Goal: Transaction & Acquisition: Book appointment/travel/reservation

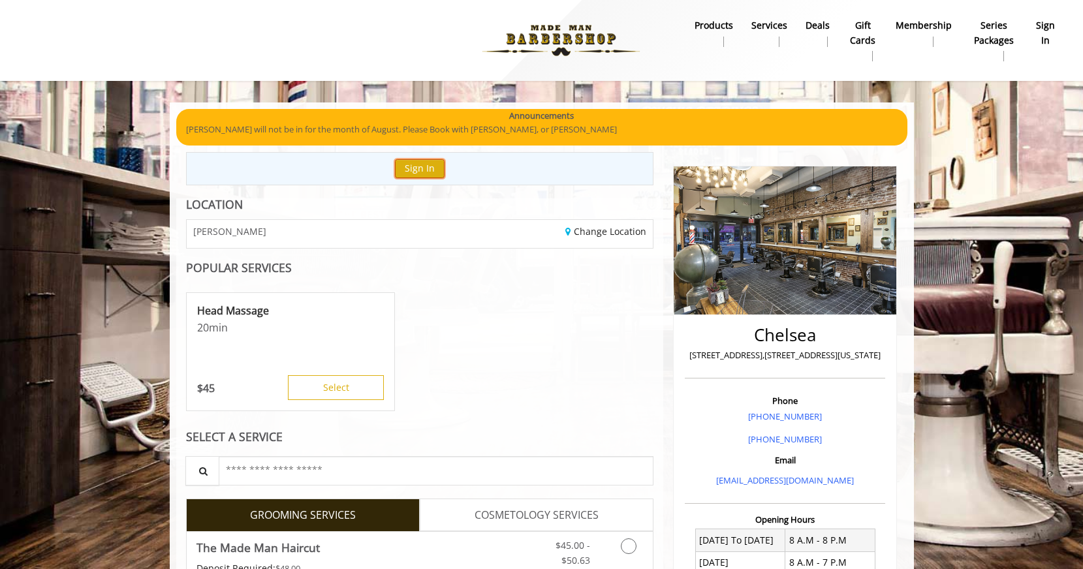
click at [422, 170] on button "Sign In" at bounding box center [420, 168] width 50 height 19
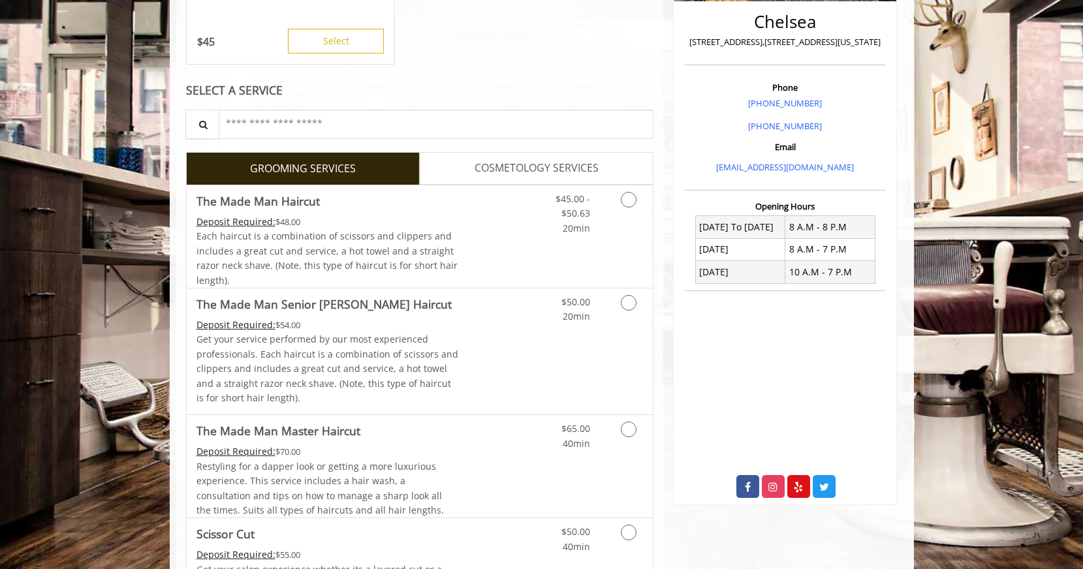
scroll to position [319, 0]
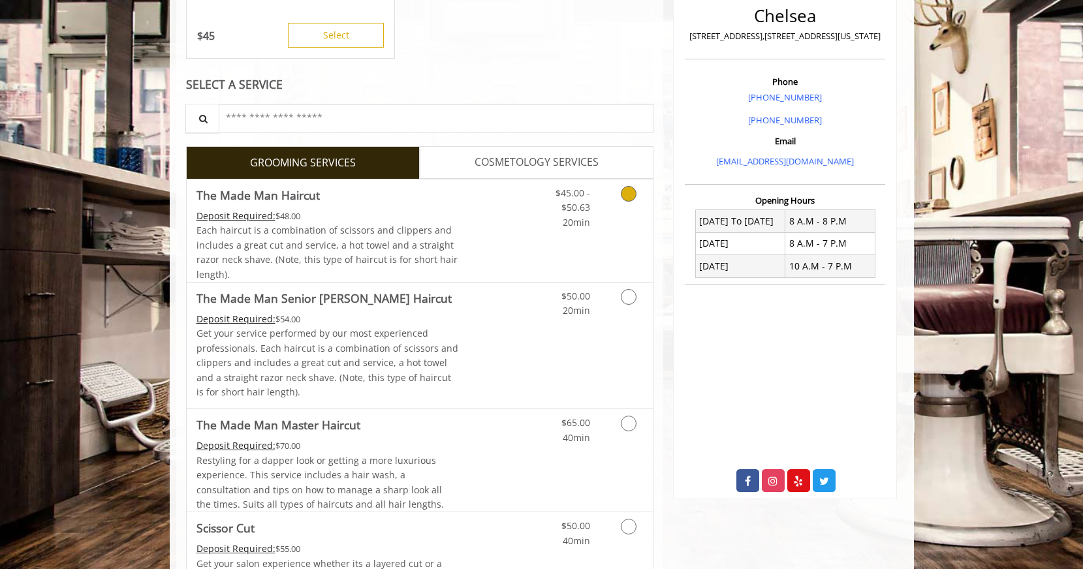
click at [470, 249] on link "Discounted Price" at bounding box center [497, 231] width 78 height 103
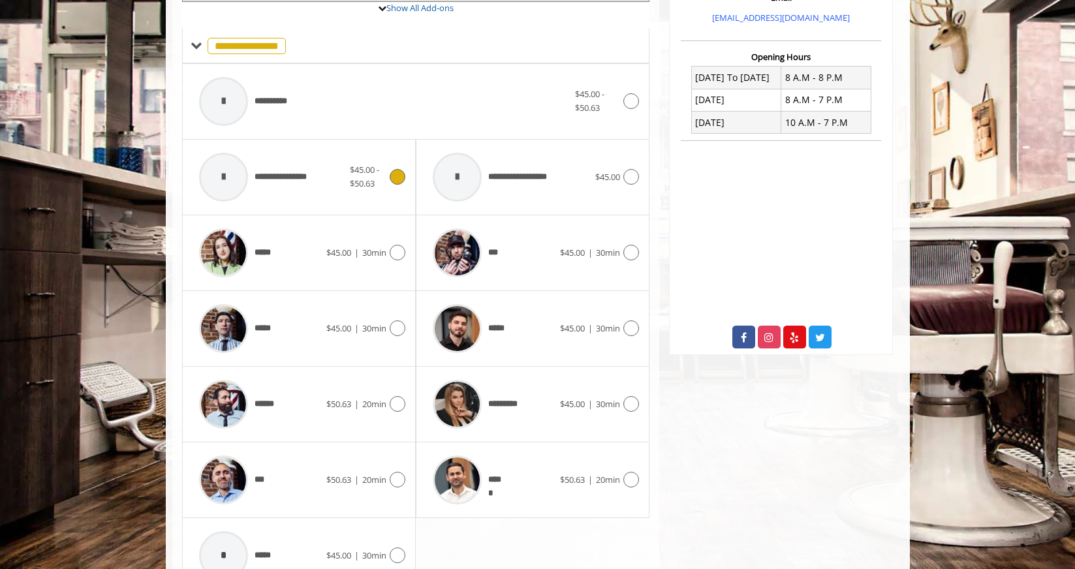
scroll to position [479, 0]
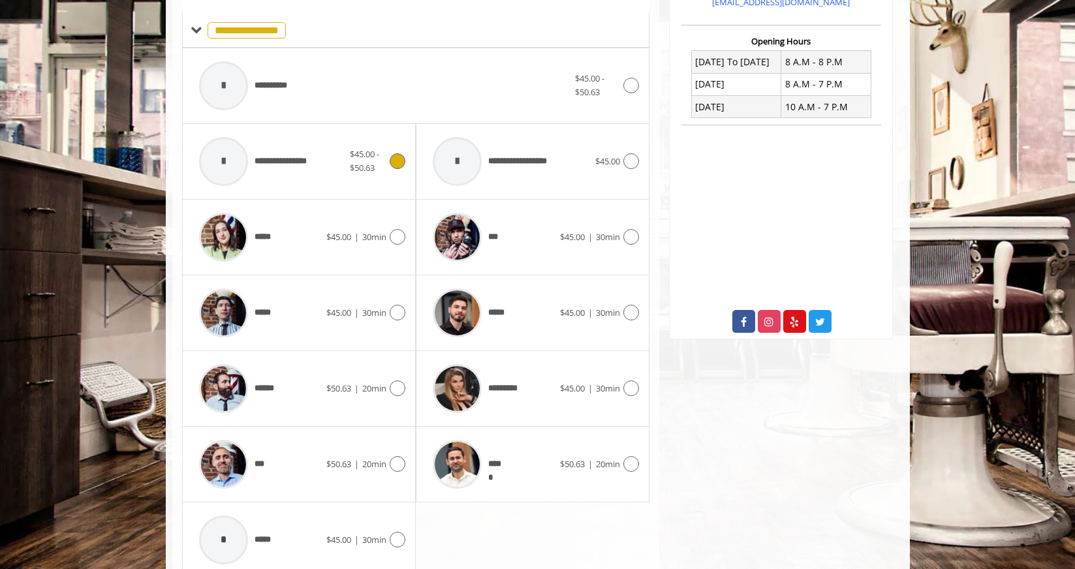
click at [386, 178] on div "**********" at bounding box center [299, 162] width 213 height 62
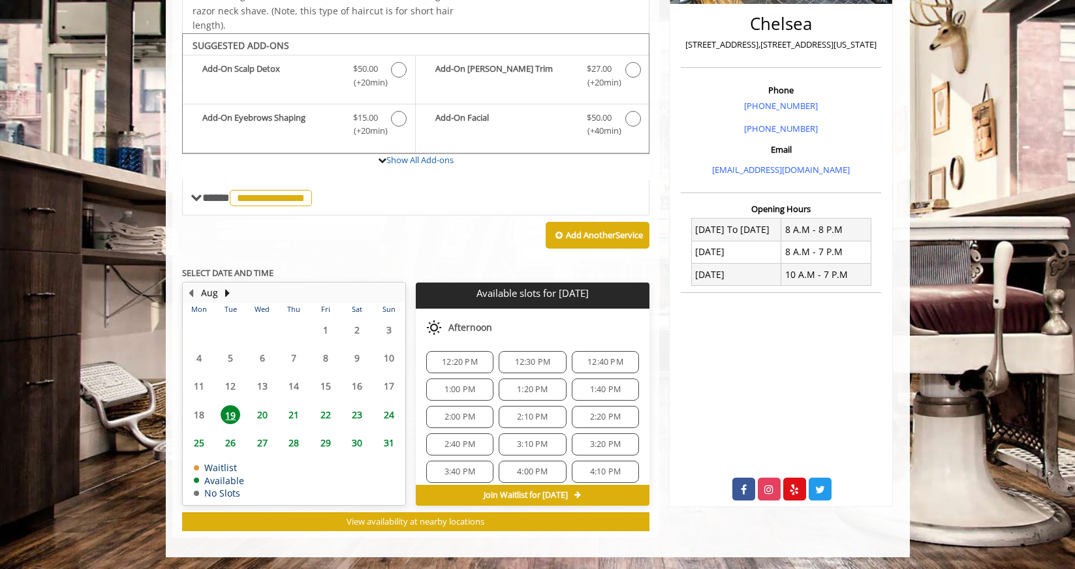
scroll to position [122, 0]
click at [525, 437] on span "3:10 PM" at bounding box center [532, 441] width 31 height 10
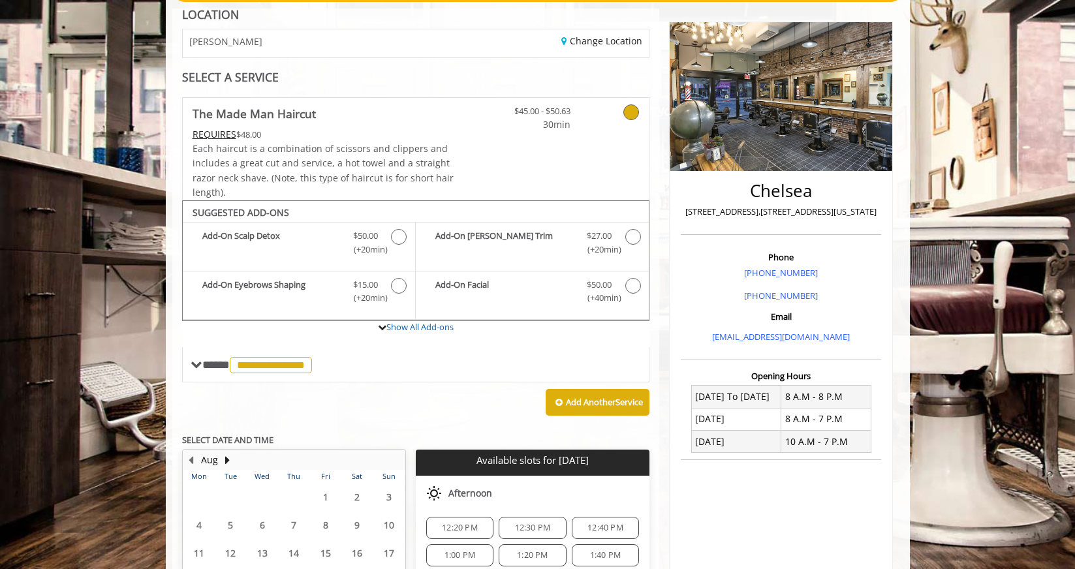
scroll to position [166, 0]
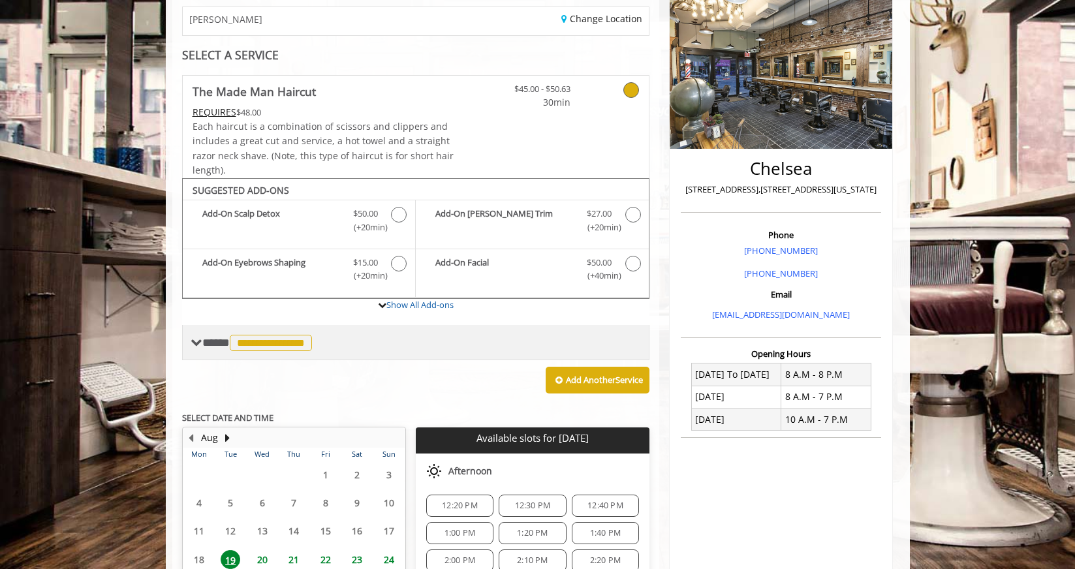
click at [213, 345] on span "**********" at bounding box center [258, 343] width 113 height 12
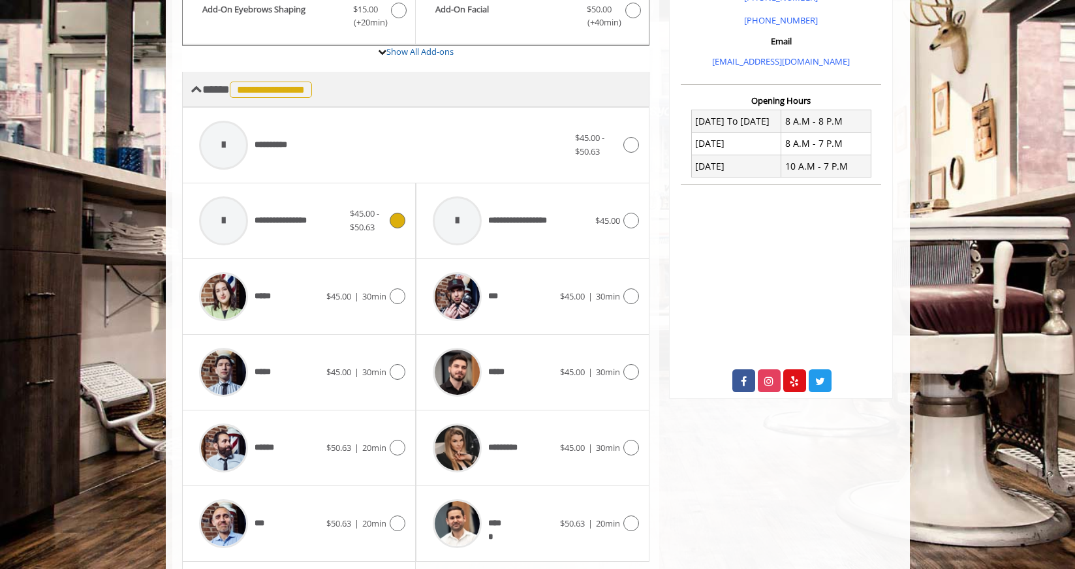
scroll to position [422, 0]
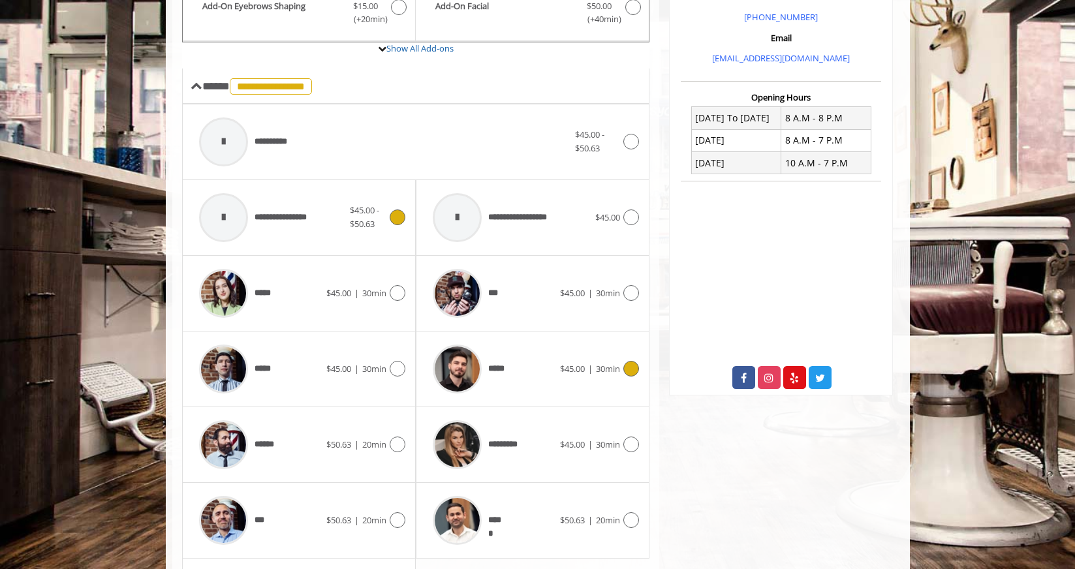
click at [525, 381] on div "*****" at bounding box center [493, 369] width 134 height 62
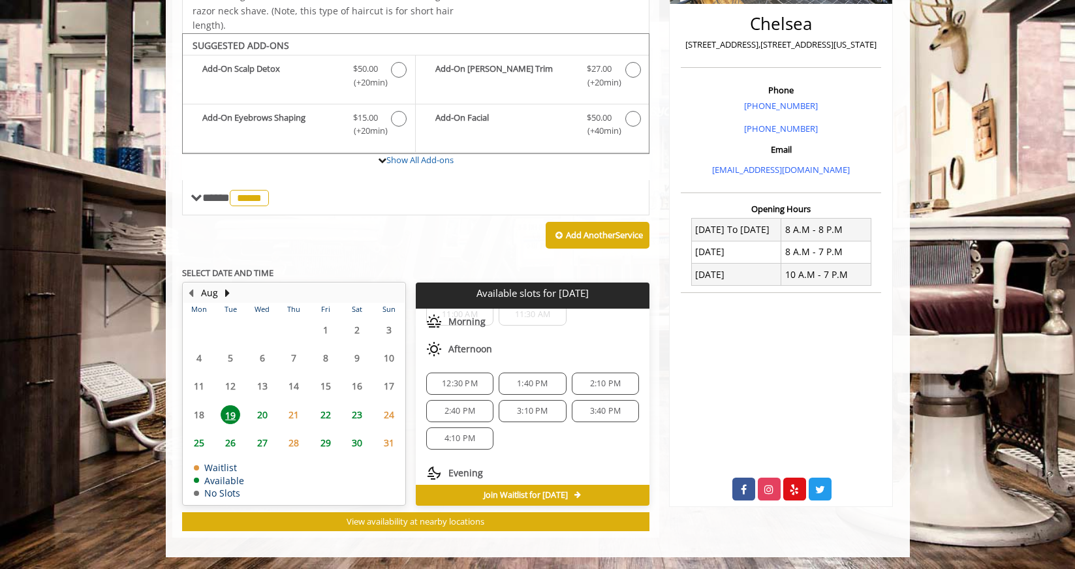
scroll to position [71, 0]
click at [531, 408] on span "3:10 PM" at bounding box center [532, 410] width 31 height 10
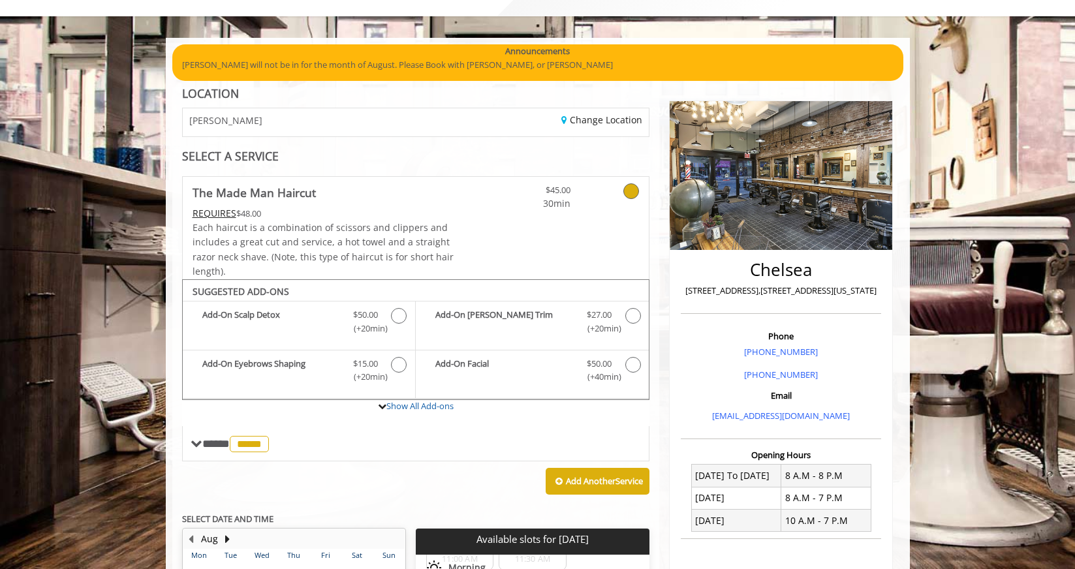
scroll to position [62, 0]
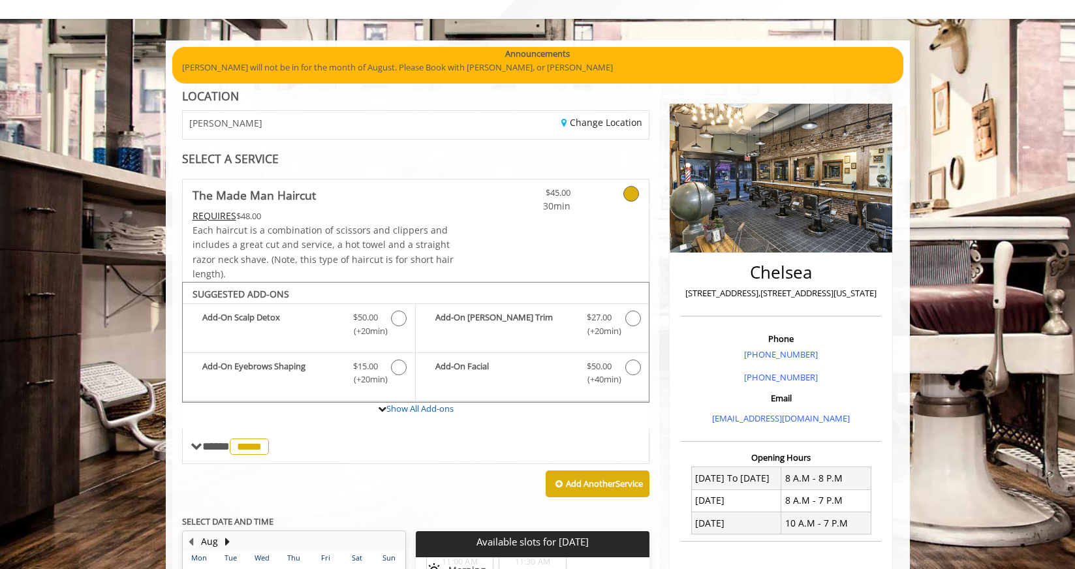
drag, startPoint x: 686, startPoint y: 293, endPoint x: 875, endPoint y: 300, distance: 188.8
click at [875, 300] on p "[STREET_ADDRESS],[STREET_ADDRESS][US_STATE]" at bounding box center [781, 294] width 194 height 14
copy p "[STREET_ADDRESS],[STREET_ADDRESS][US_STATE]"
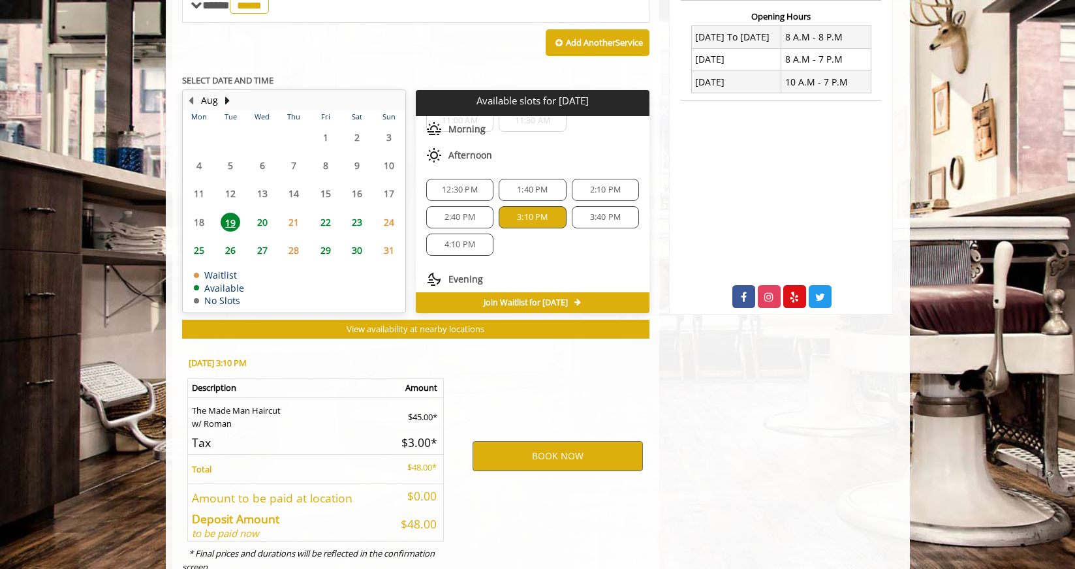
scroll to position [547, 0]
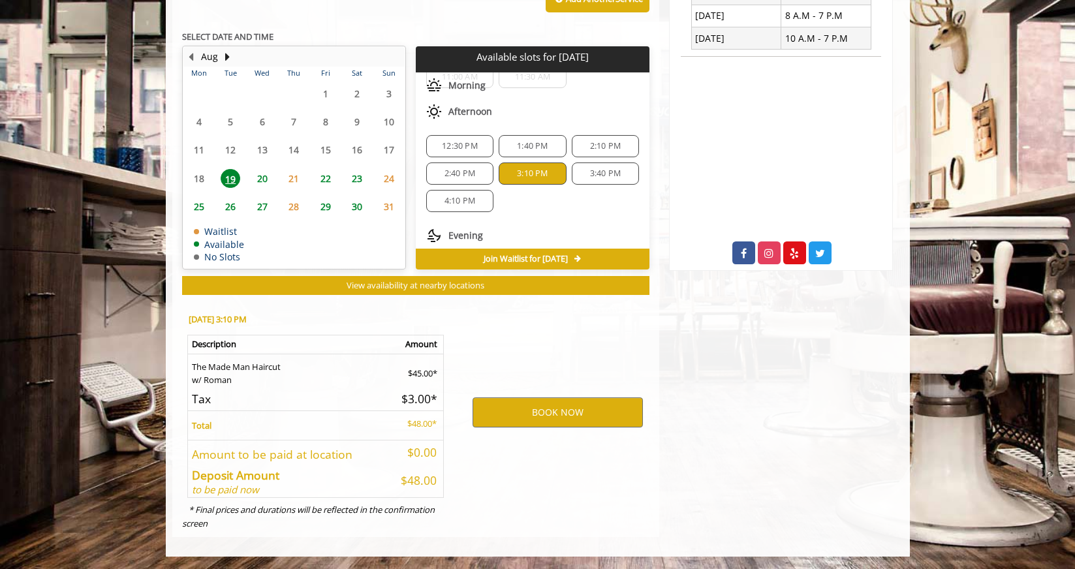
drag, startPoint x: 206, startPoint y: 381, endPoint x: 272, endPoint y: 381, distance: 66.0
click at [272, 381] on td "The Made Man Haircut w/ Roman" at bounding box center [287, 370] width 201 height 33
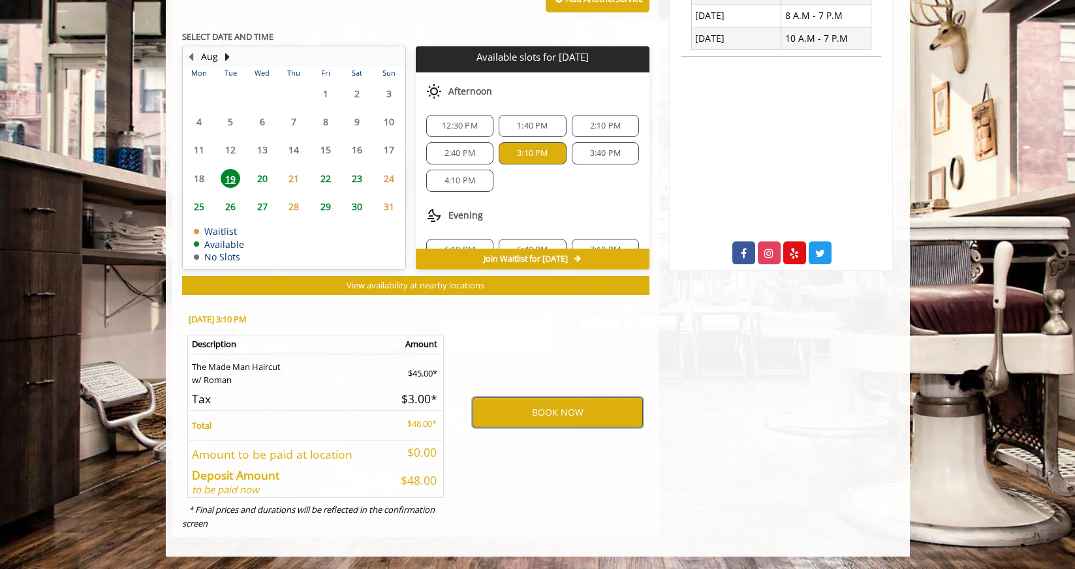
click at [540, 409] on button "BOOK NOW" at bounding box center [558, 413] width 170 height 30
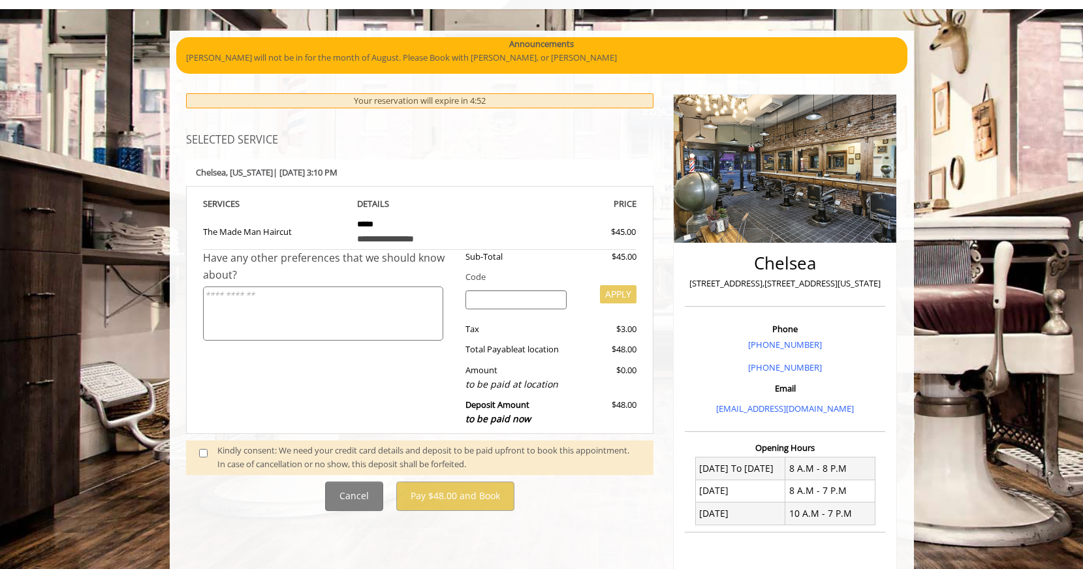
scroll to position [80, 0]
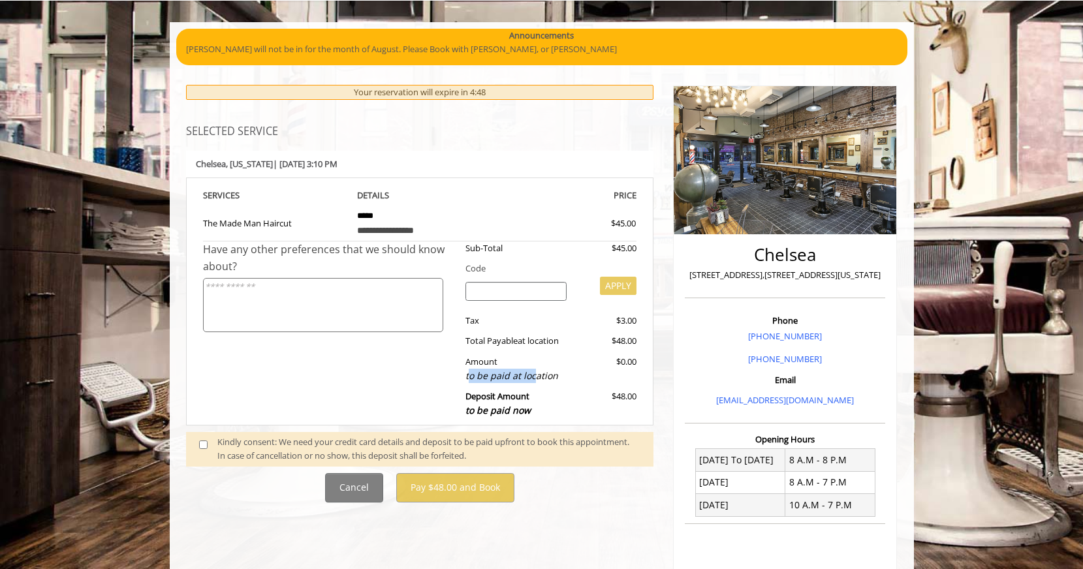
drag, startPoint x: 470, startPoint y: 372, endPoint x: 534, endPoint y: 372, distance: 63.3
click at [534, 372] on div "to be paid at location" at bounding box center [516, 376] width 101 height 14
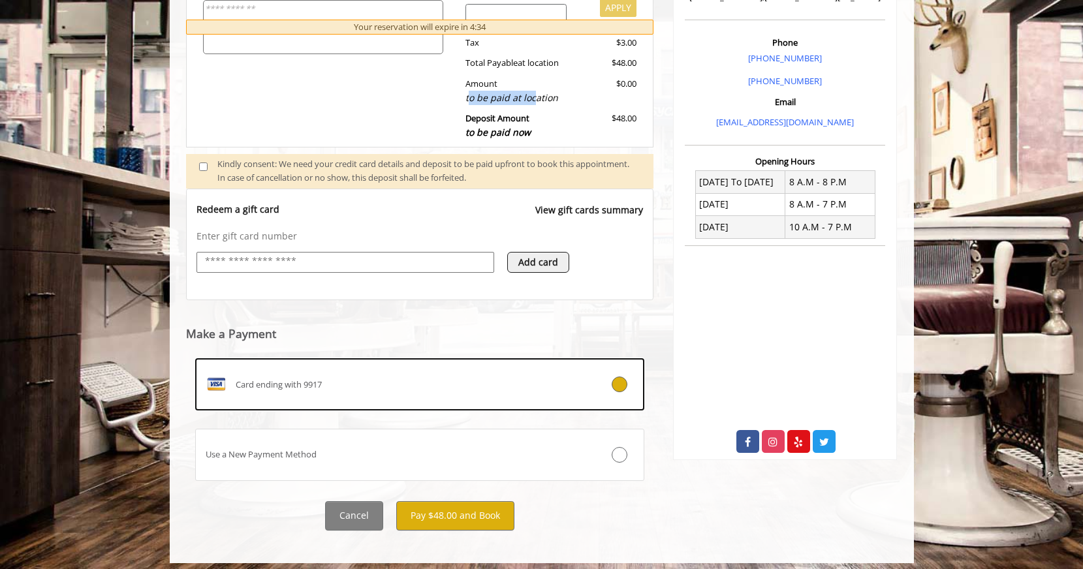
scroll to position [366, 0]
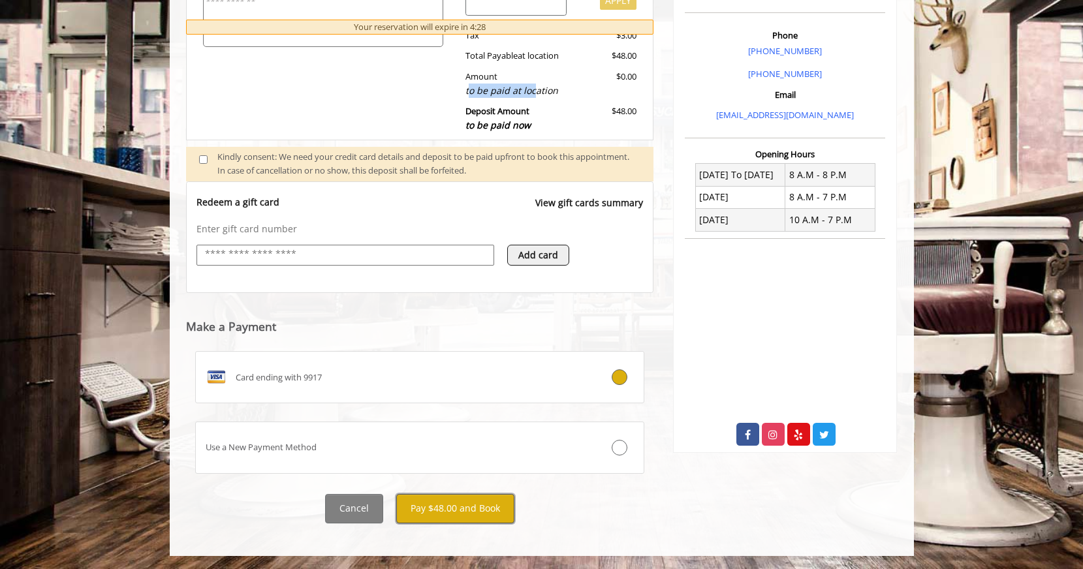
click at [468, 518] on button "Pay $48.00 and Book" at bounding box center [455, 508] width 118 height 29
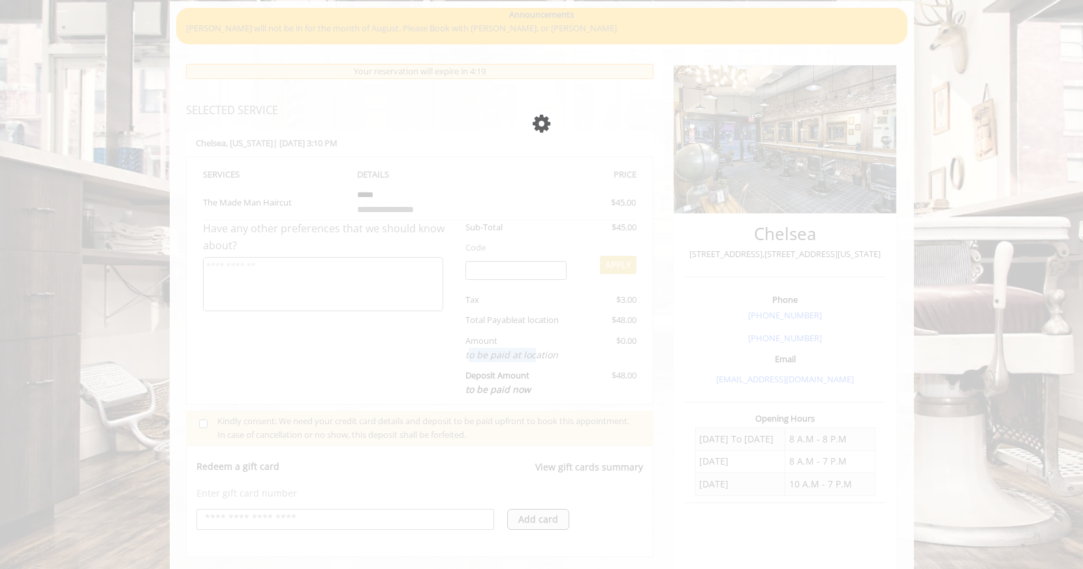
scroll to position [101, 0]
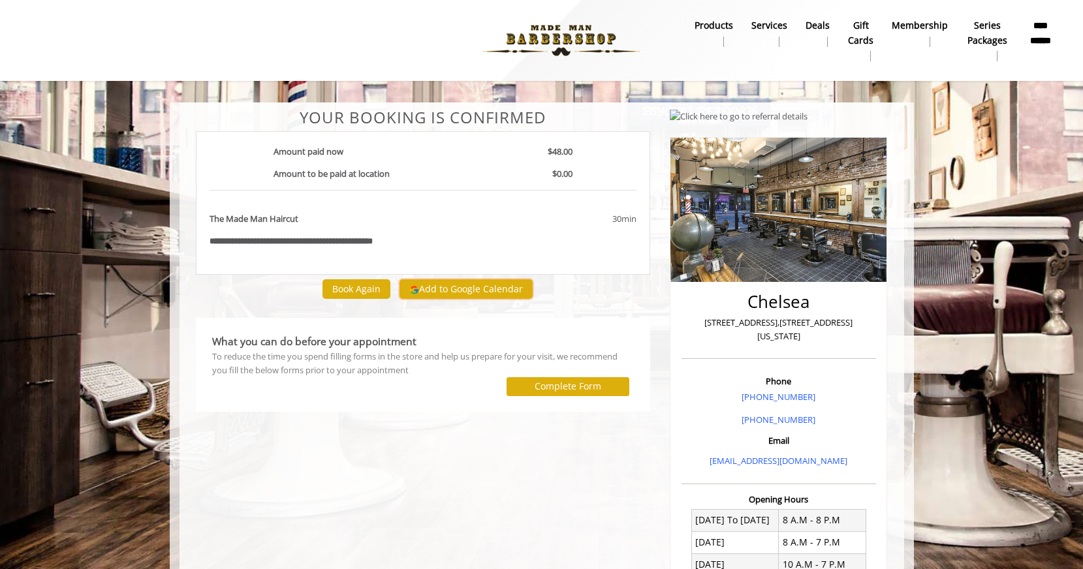
click at [473, 287] on button "Add to Google Calendar" at bounding box center [466, 289] width 133 height 20
